Goal: Find specific page/section: Find specific page/section

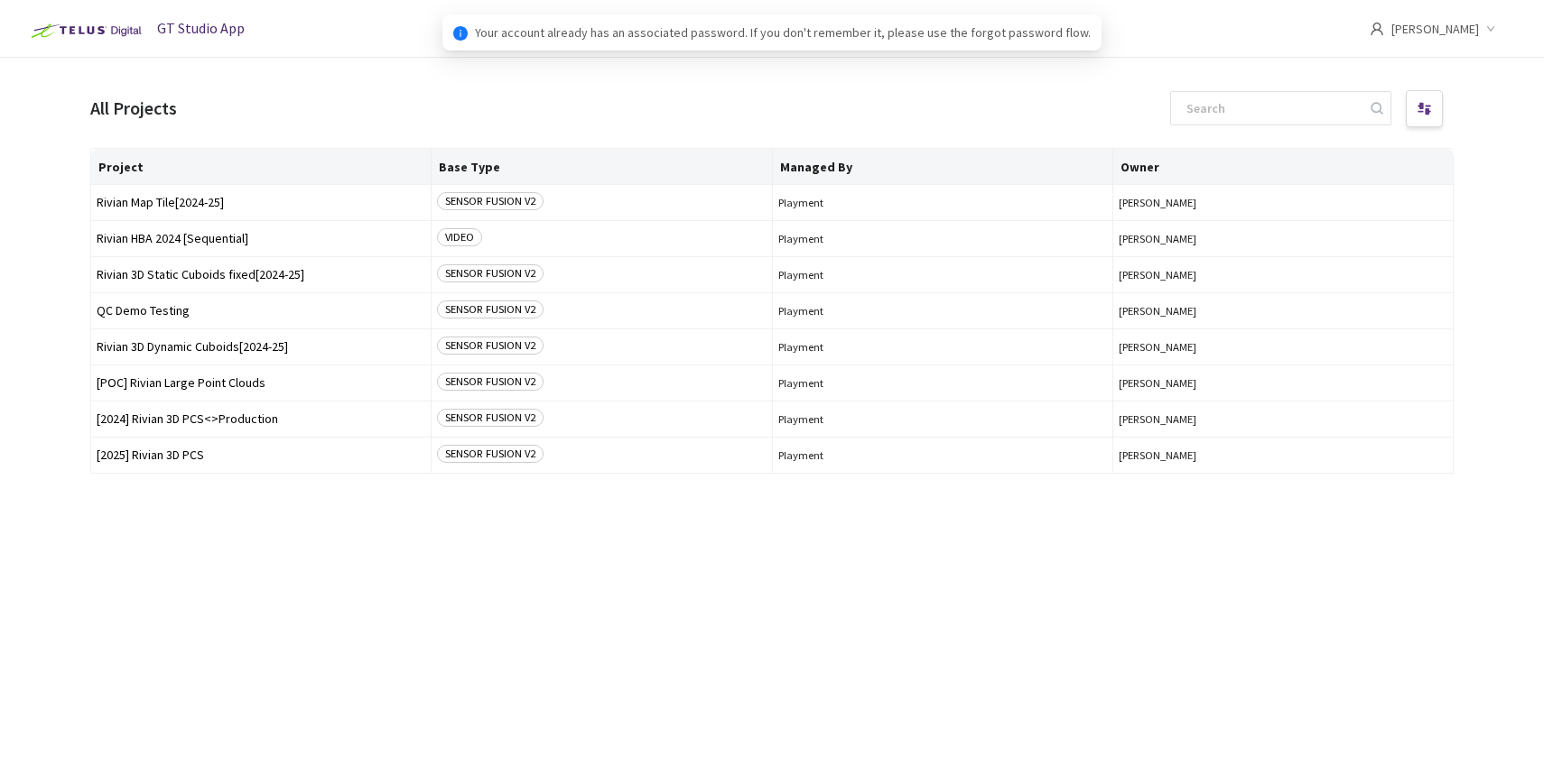
click at [128, 516] on div "Project Base Type Managed By Owner Rivian Map Tile[2024-25] SENSOR FUSION V2 Pl…" at bounding box center [772, 450] width 1363 height 604
click at [155, 449] on span "[2025] Rivian 3D PCS" at bounding box center [261, 455] width 329 height 14
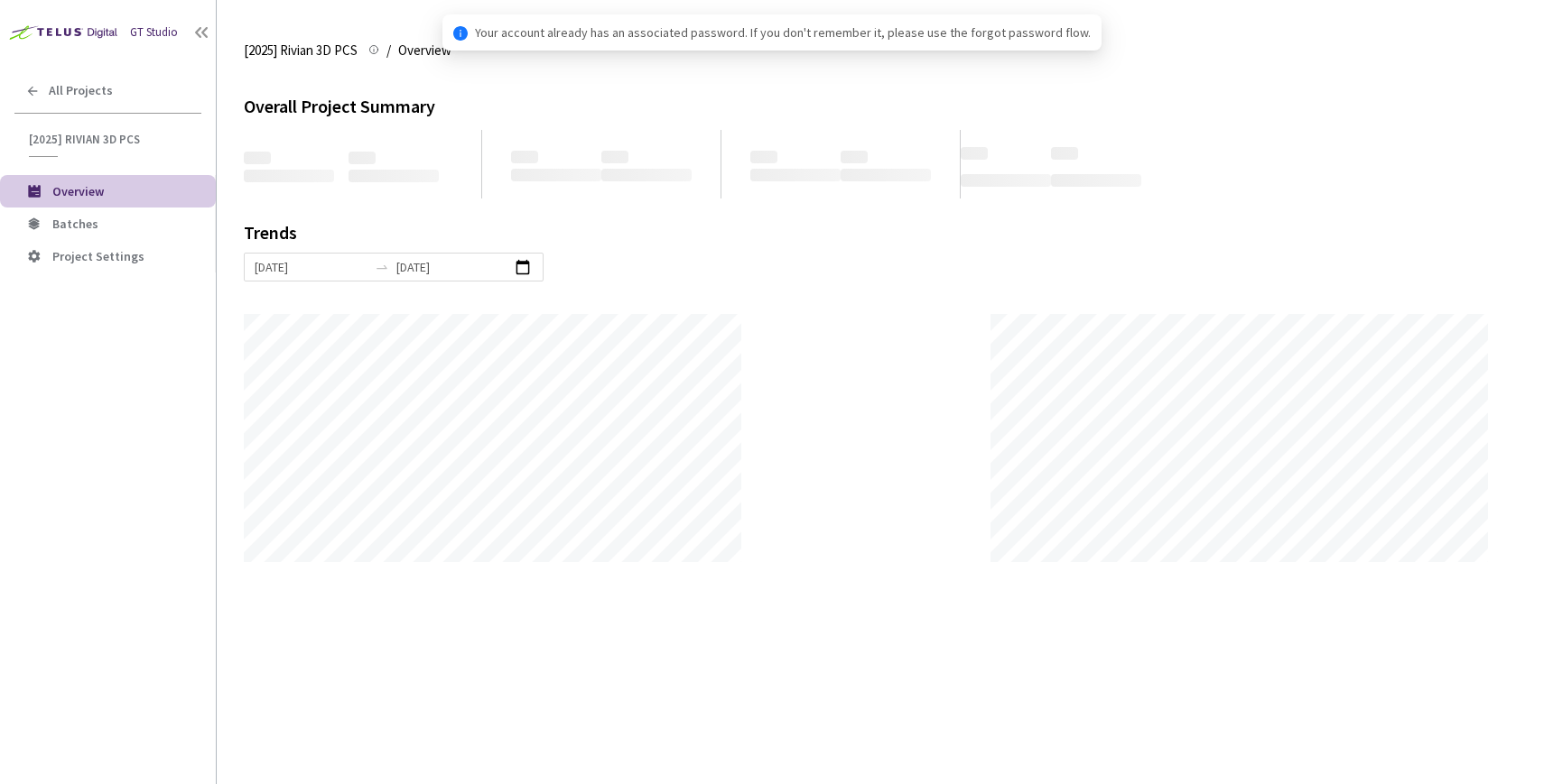
scroll to position [784, 1544]
click at [89, 230] on span "Batches" at bounding box center [75, 223] width 46 height 16
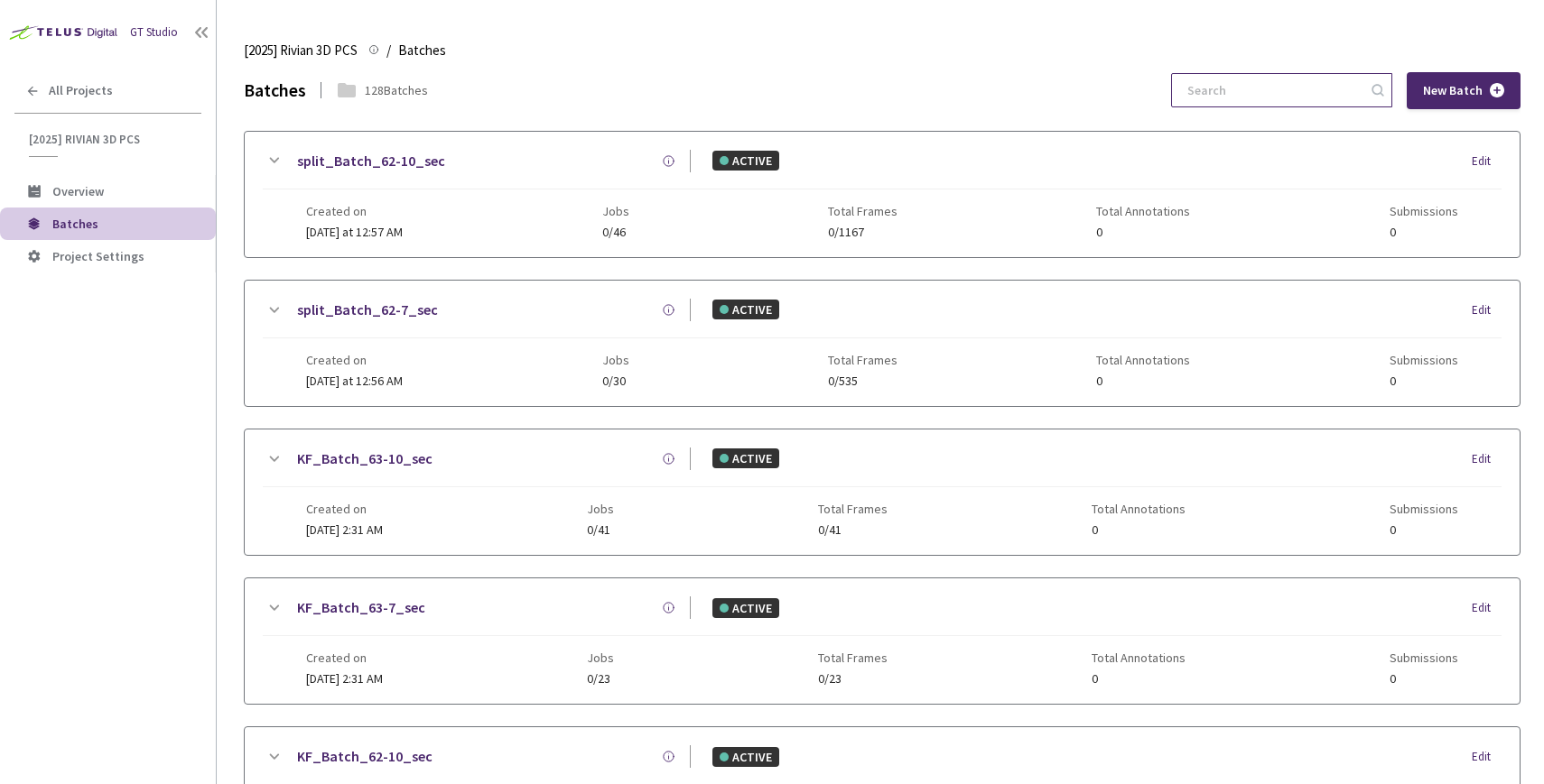
click at [1245, 92] on input at bounding box center [1272, 90] width 193 height 33
click at [90, 103] on div "All Projects" at bounding box center [107, 90] width 215 height 37
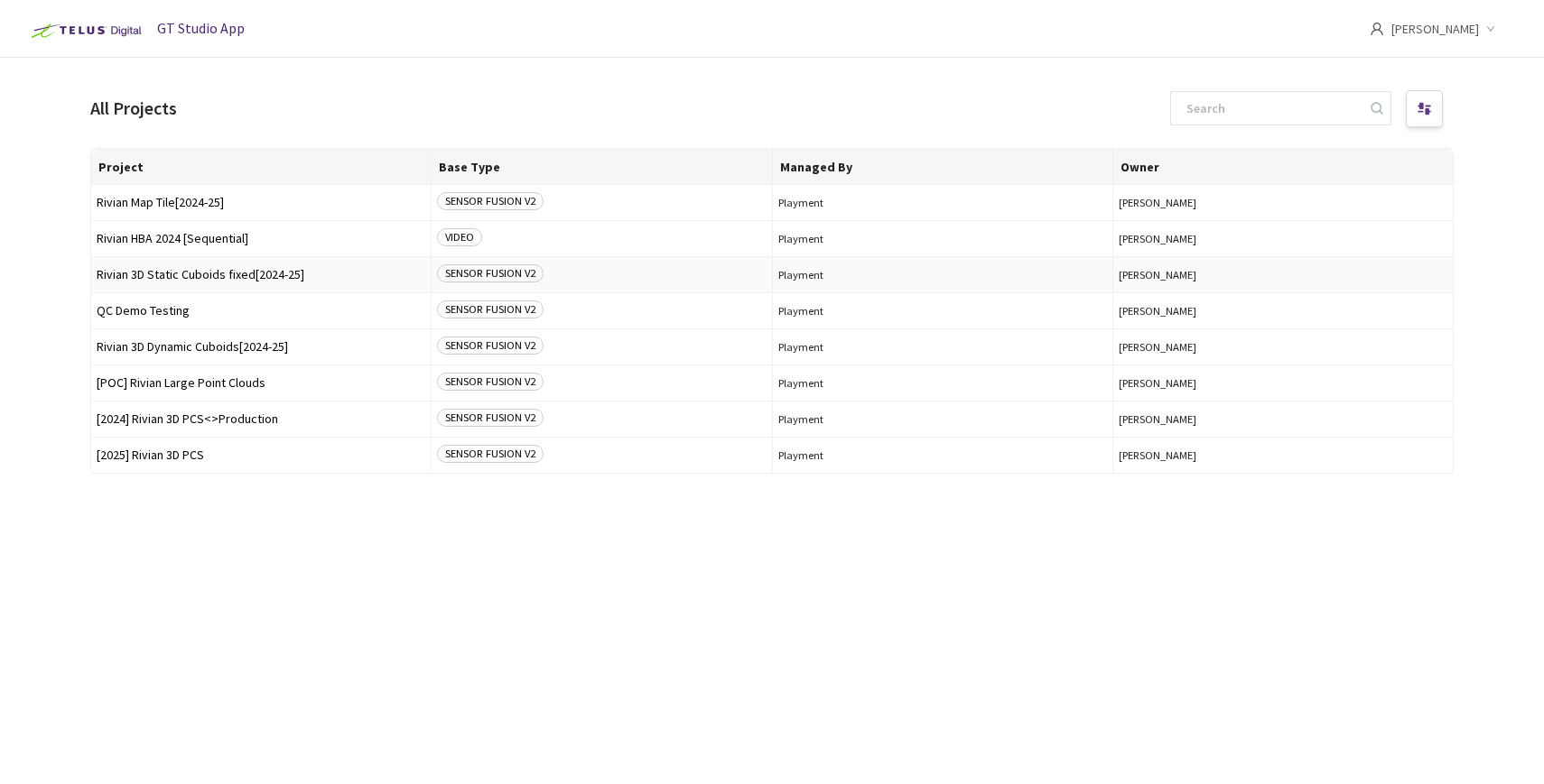
click at [189, 281] on span "Rivian 3D Static Cuboids fixed[2024-25]" at bounding box center [261, 274] width 329 height 14
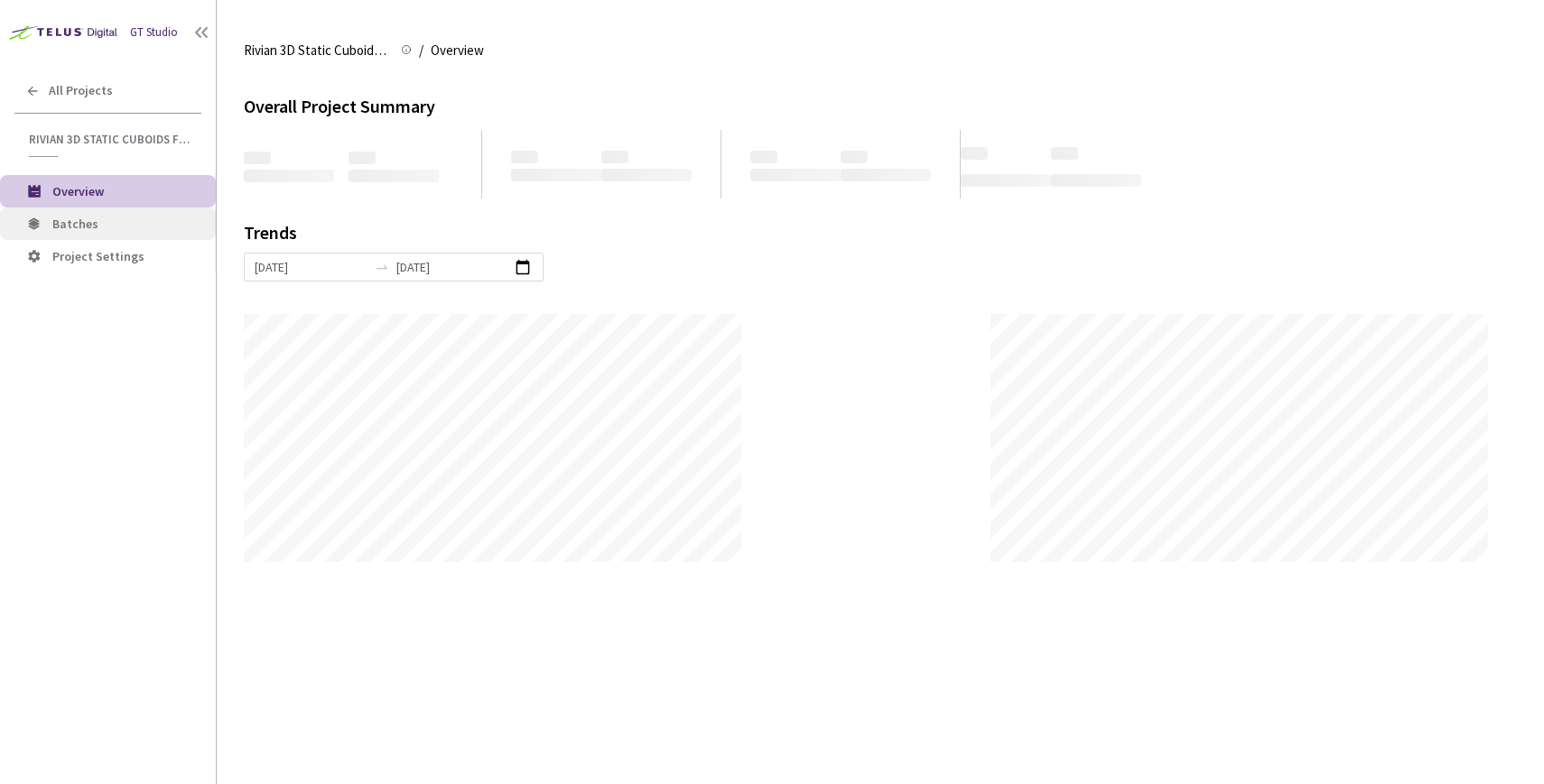
click at [102, 229] on span "Batches" at bounding box center [127, 223] width 149 height 15
